Goal: Navigation & Orientation: Find specific page/section

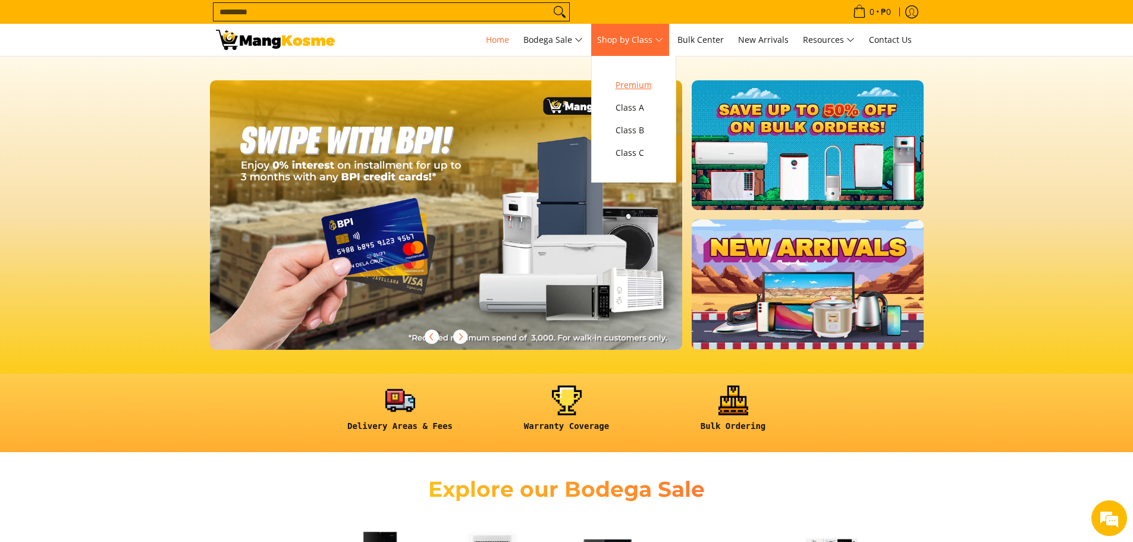
click at [634, 86] on span "Premium" at bounding box center [634, 85] width 36 height 15
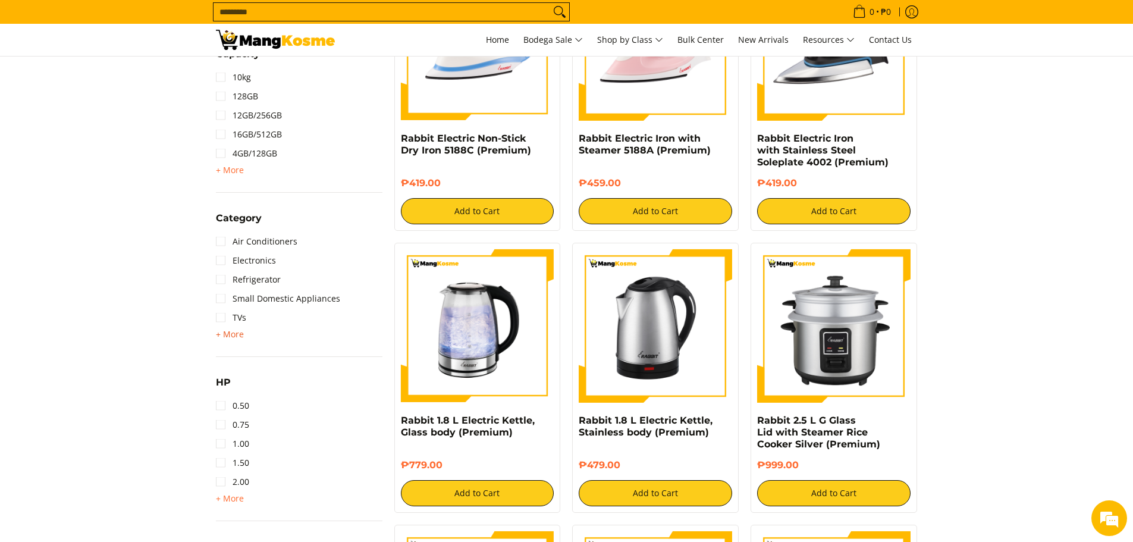
click at [228, 334] on span "+ More" at bounding box center [230, 335] width 28 height 10
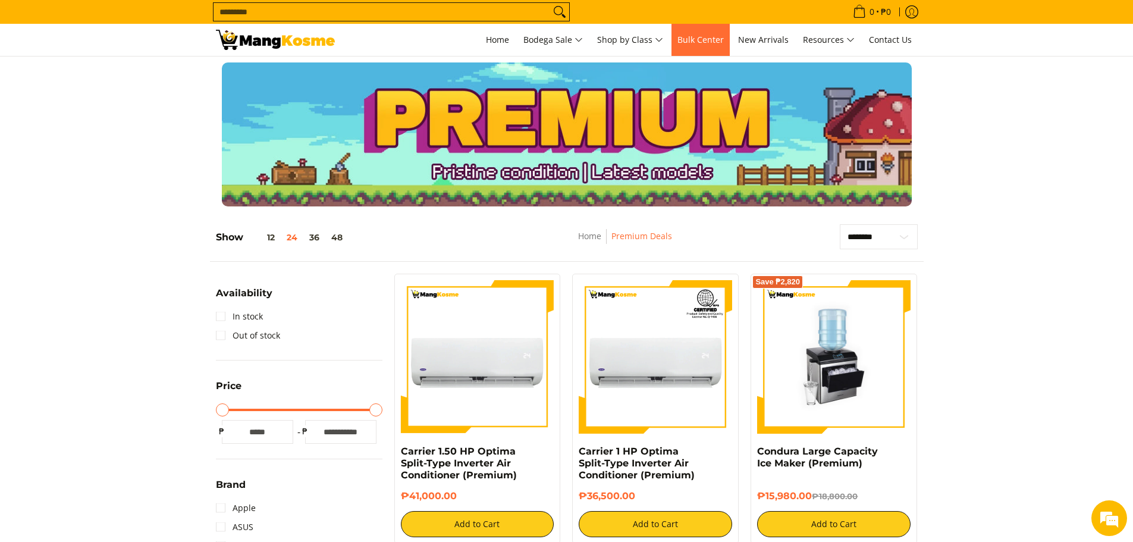
click at [699, 41] on span "Bulk Center" at bounding box center [701, 39] width 46 height 11
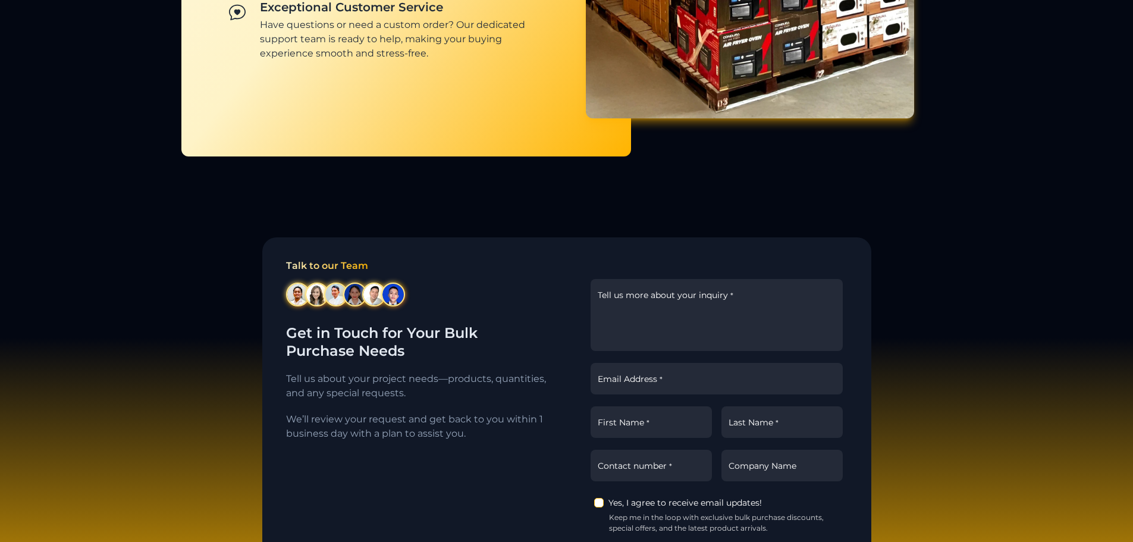
scroll to position [1403, 0]
